Goal: Information Seeking & Learning: Learn about a topic

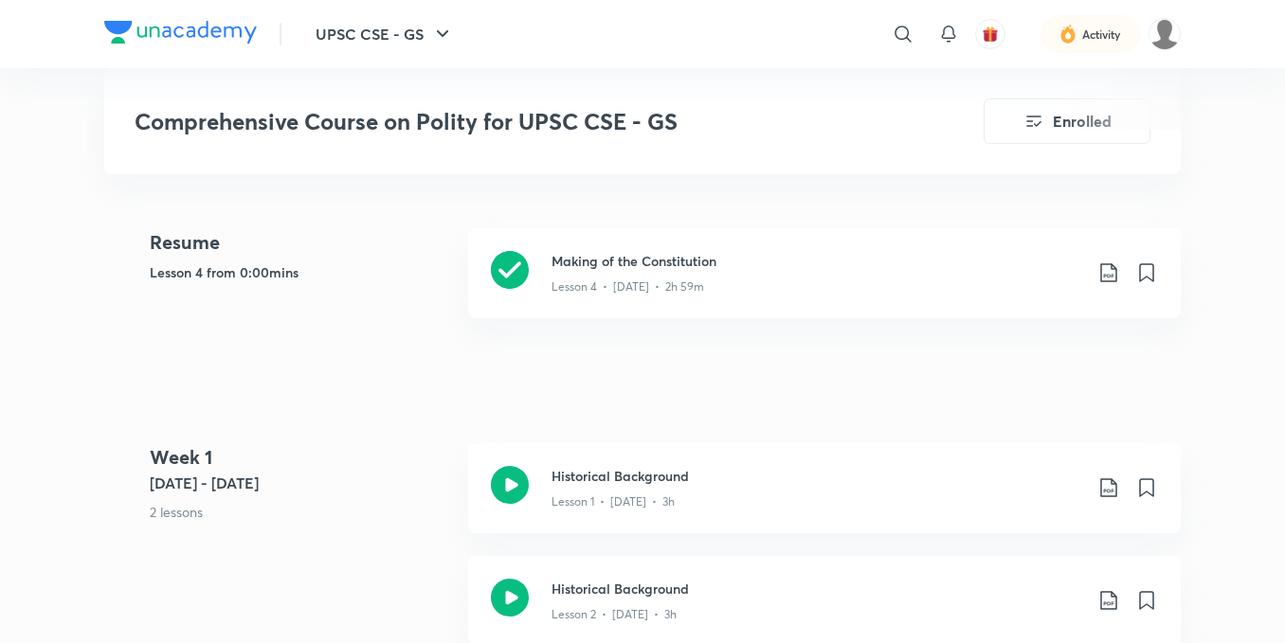
scroll to position [842, 0]
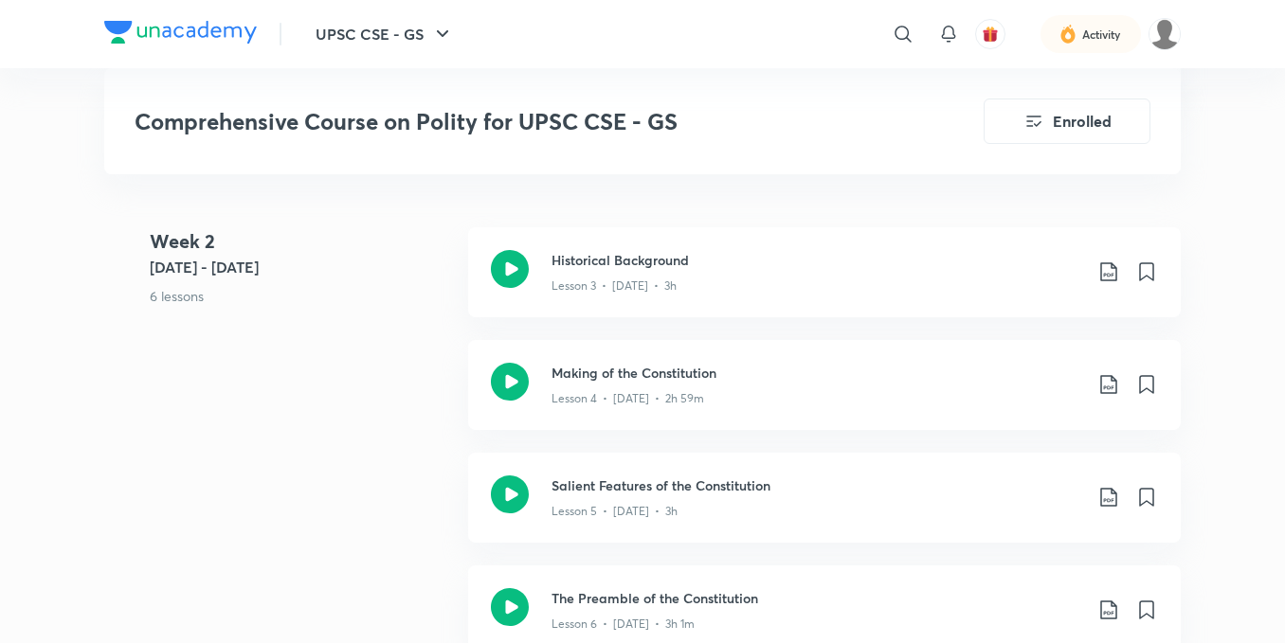
scroll to position [1407, 0]
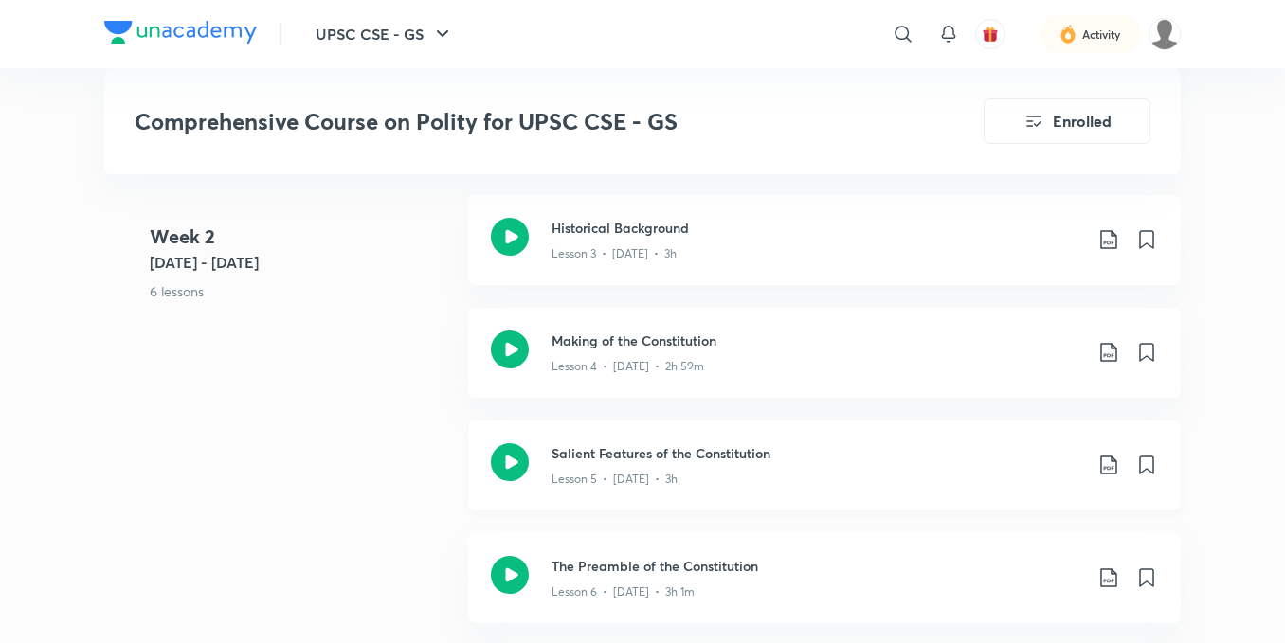
click at [684, 480] on div "Lesson 5 • [DATE] • 3h" at bounding box center [816, 475] width 530 height 25
